Goal: Navigation & Orientation: Find specific page/section

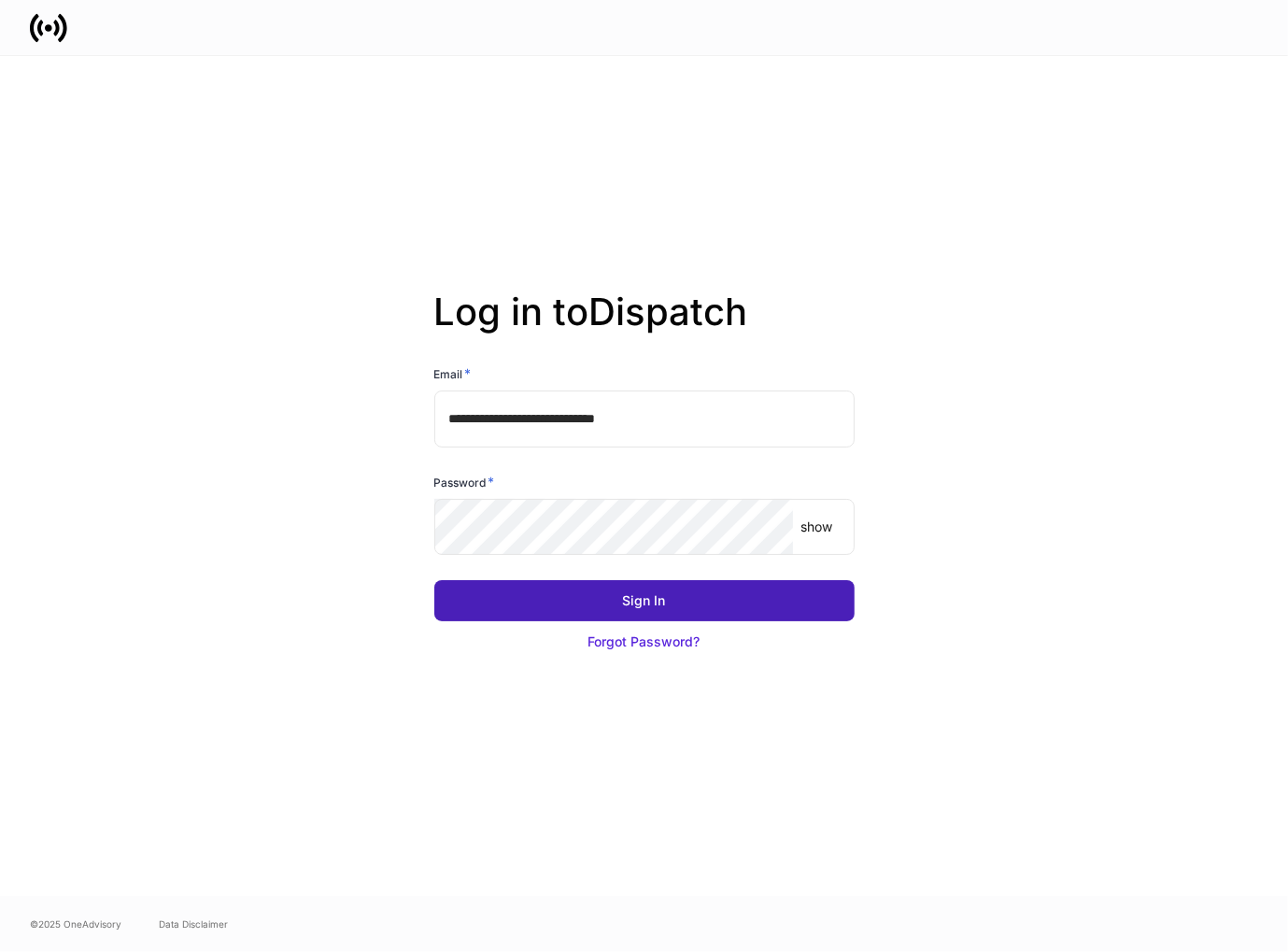
click at [578, 607] on button "Sign In" at bounding box center [644, 600] width 421 height 41
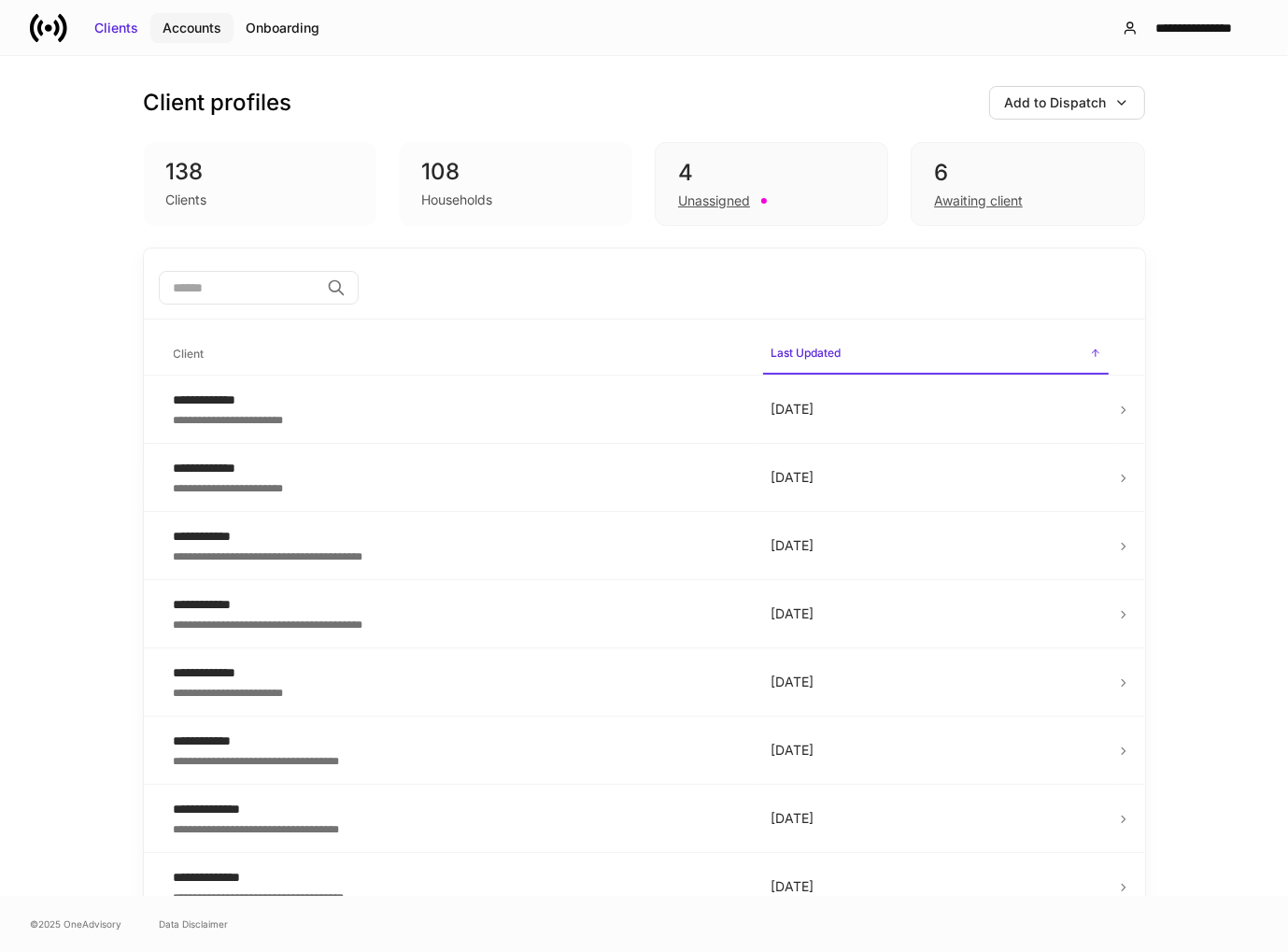
click at [199, 38] on button "Accounts" at bounding box center [192, 28] width 83 height 30
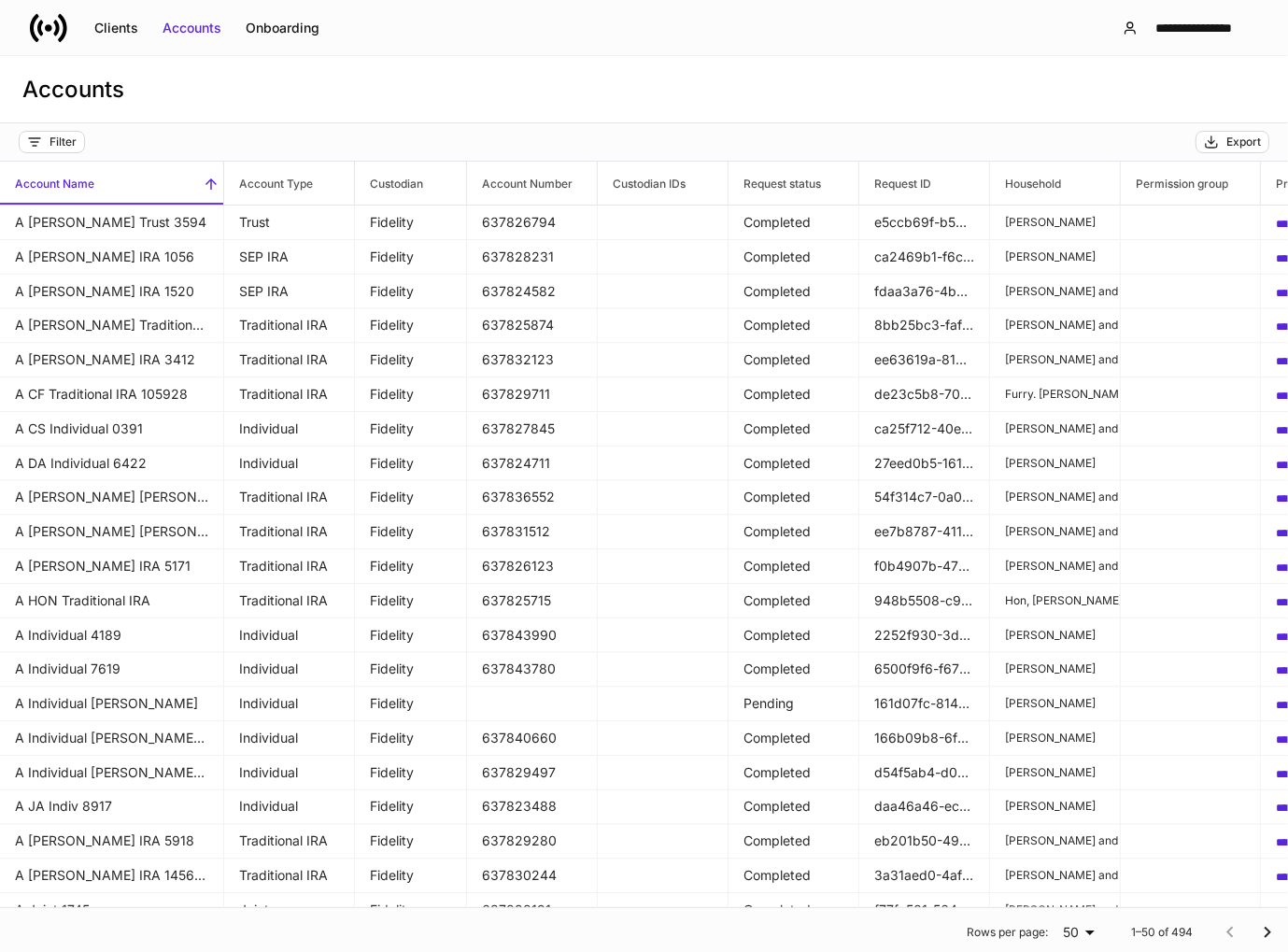
click at [826, 56] on div "Accounts" at bounding box center [644, 89] width 1288 height 67
